Goal: Register for event/course

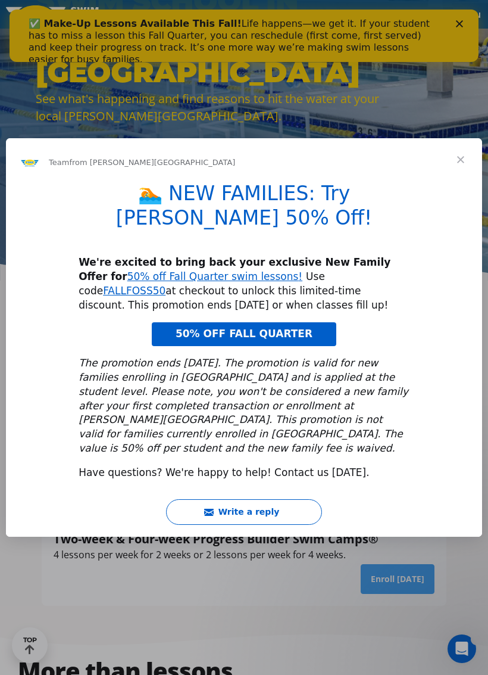
click at [306, 323] on link "50% OFF FALL QUARTER" at bounding box center [244, 334] width 185 height 24
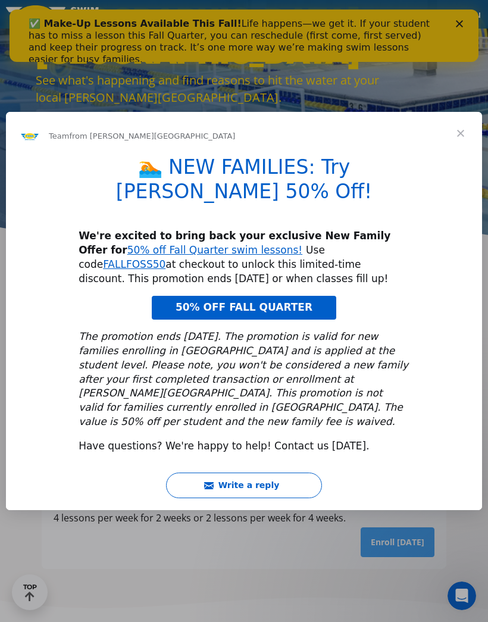
click at [465, 152] on span "Close" at bounding box center [461, 133] width 43 height 43
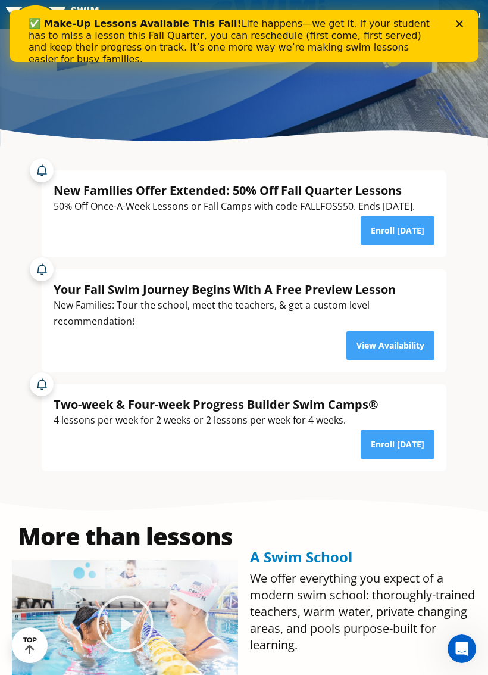
scroll to position [329, 0]
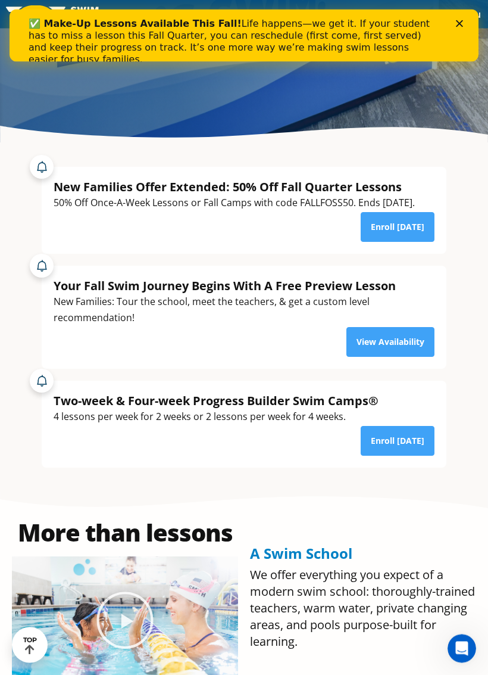
click at [407, 357] on link "View Availability" at bounding box center [391, 343] width 88 height 30
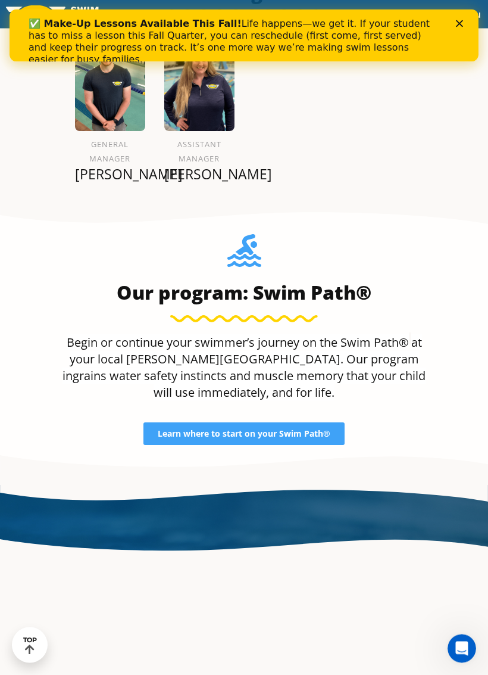
scroll to position [1312, 0]
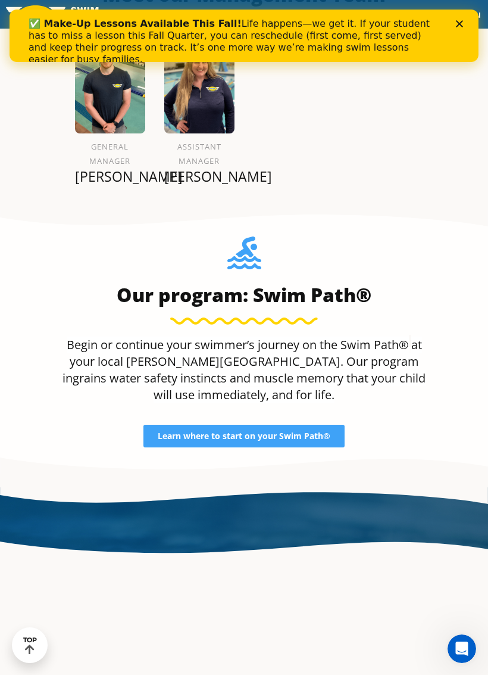
click at [335, 447] on link "Learn where to start on your Swim Path®" at bounding box center [244, 436] width 201 height 23
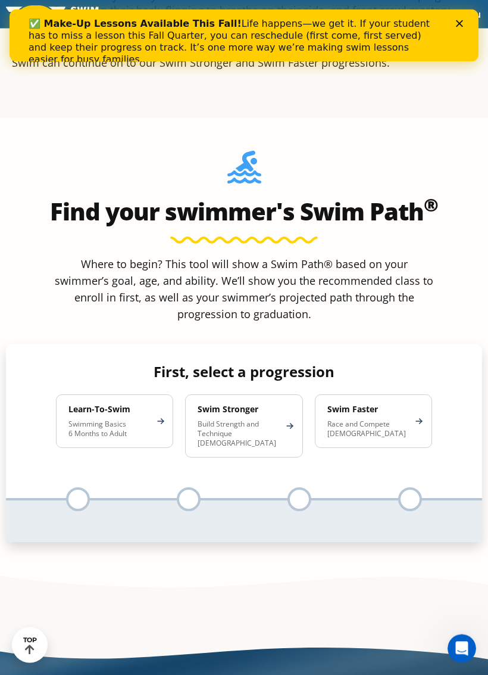
scroll to position [699, 0]
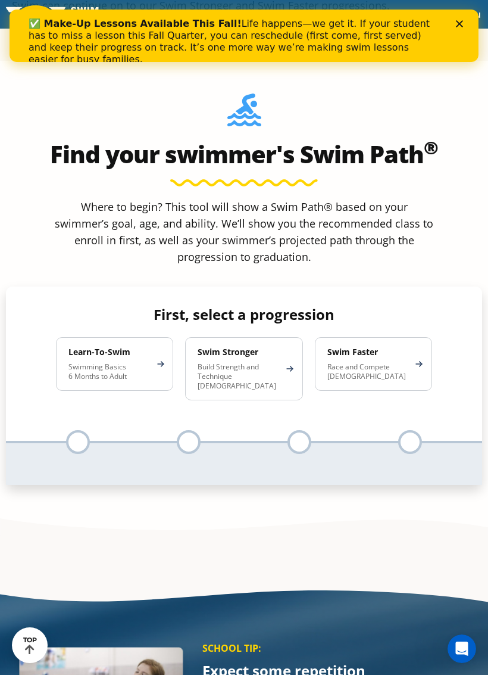
click at [275, 364] on p "Build Strength and Technique 5-13 Years Old" at bounding box center [238, 376] width 80 height 29
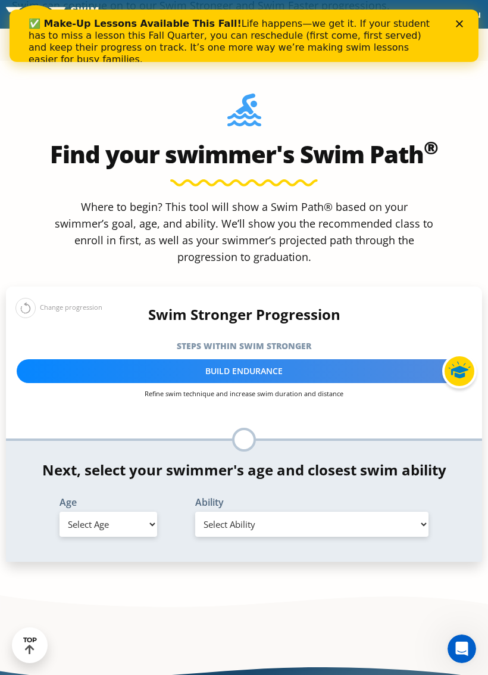
click at [85, 523] on select "Select Age 6 months - 1 year 1 year 2 years 3 years 4 years 5 years 6 years 7 y…" at bounding box center [109, 524] width 98 height 25
select select "5-years"
click at [392, 528] on select "Select Ability First in-water experience When in the water, reliant on a life j…" at bounding box center [311, 524] width 233 height 25
select select "5-years-in-open-water-able-to-swim-for-at-least-15-ft-back-to-safety-while-flip…"
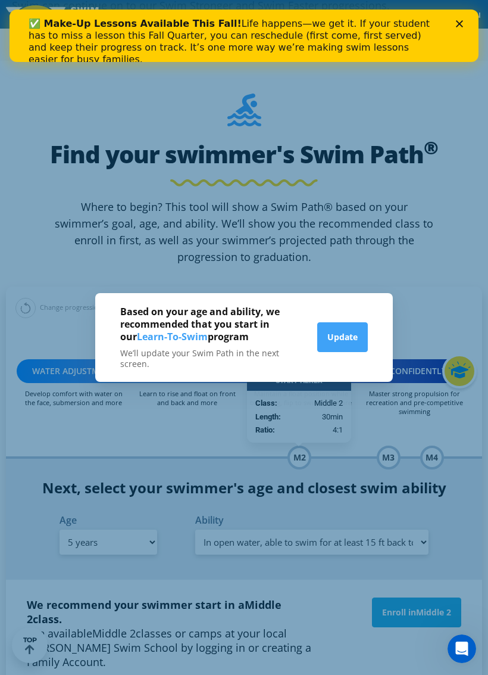
click at [356, 332] on button "Update" at bounding box center [342, 337] width 51 height 30
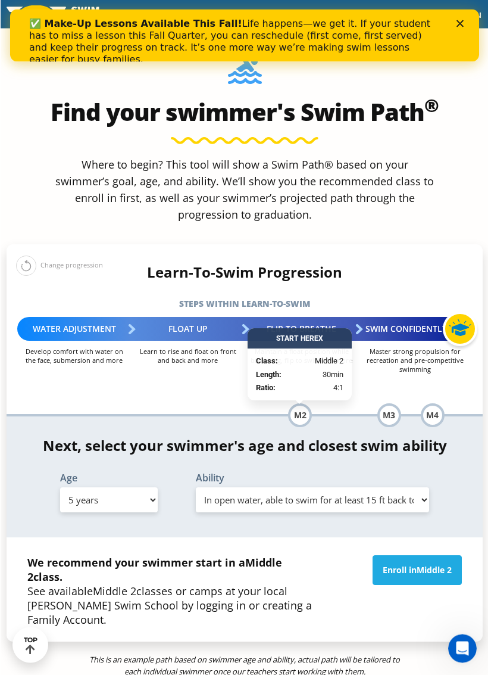
scroll to position [742, 0]
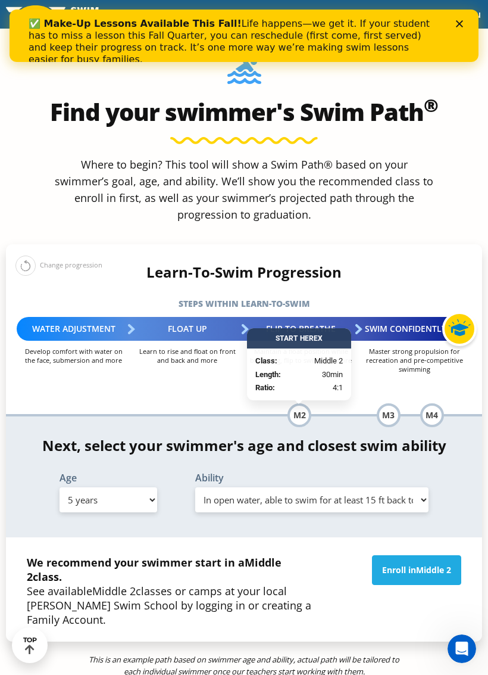
click at [320, 359] on span "Middle 2" at bounding box center [328, 361] width 29 height 12
click at [322, 336] on span "X" at bounding box center [320, 338] width 5 height 8
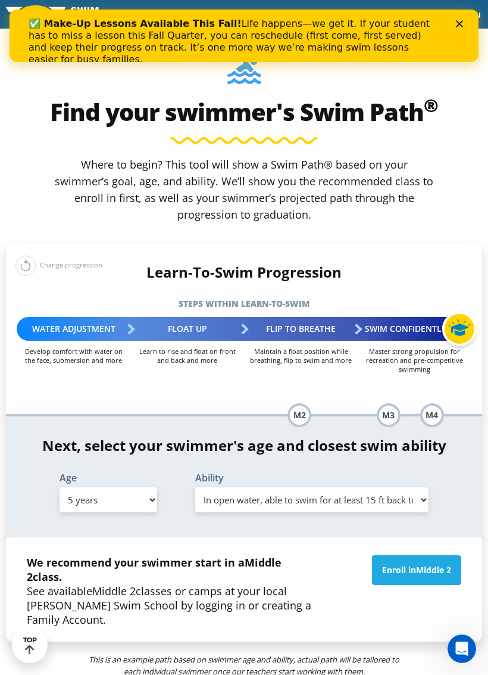
click at [355, 304] on h5 "Steps within Learn-to-Swim" at bounding box center [244, 303] width 476 height 17
click at [244, 418] on ul "M2 Class: Middle 2 Length: 30min Ratio: 4:1" at bounding box center [299, 415] width 111 height 24
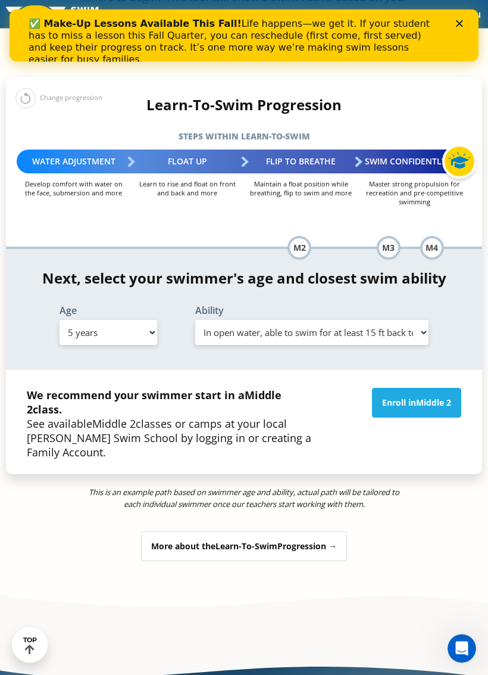
scroll to position [909, 0]
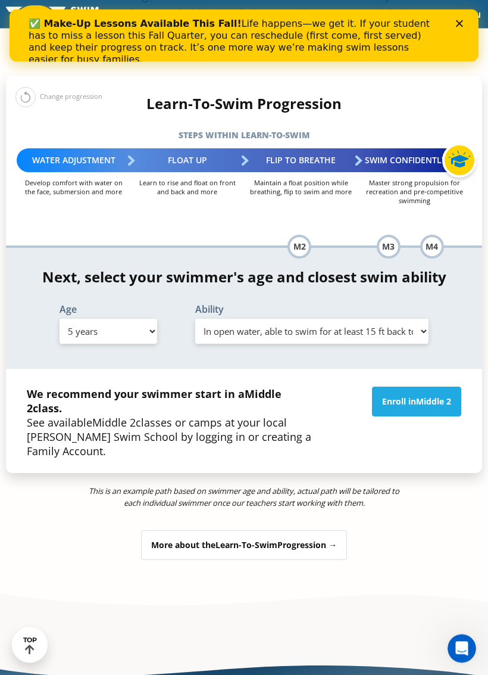
click at [416, 387] on link "Enroll in Middle 2" at bounding box center [416, 402] width 89 height 30
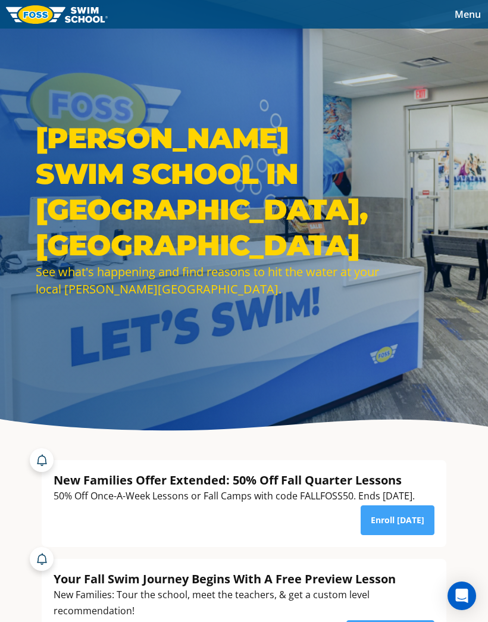
click at [425, 535] on link "Enroll [DATE]" at bounding box center [398, 521] width 74 height 30
